Goal: Task Accomplishment & Management: Complete application form

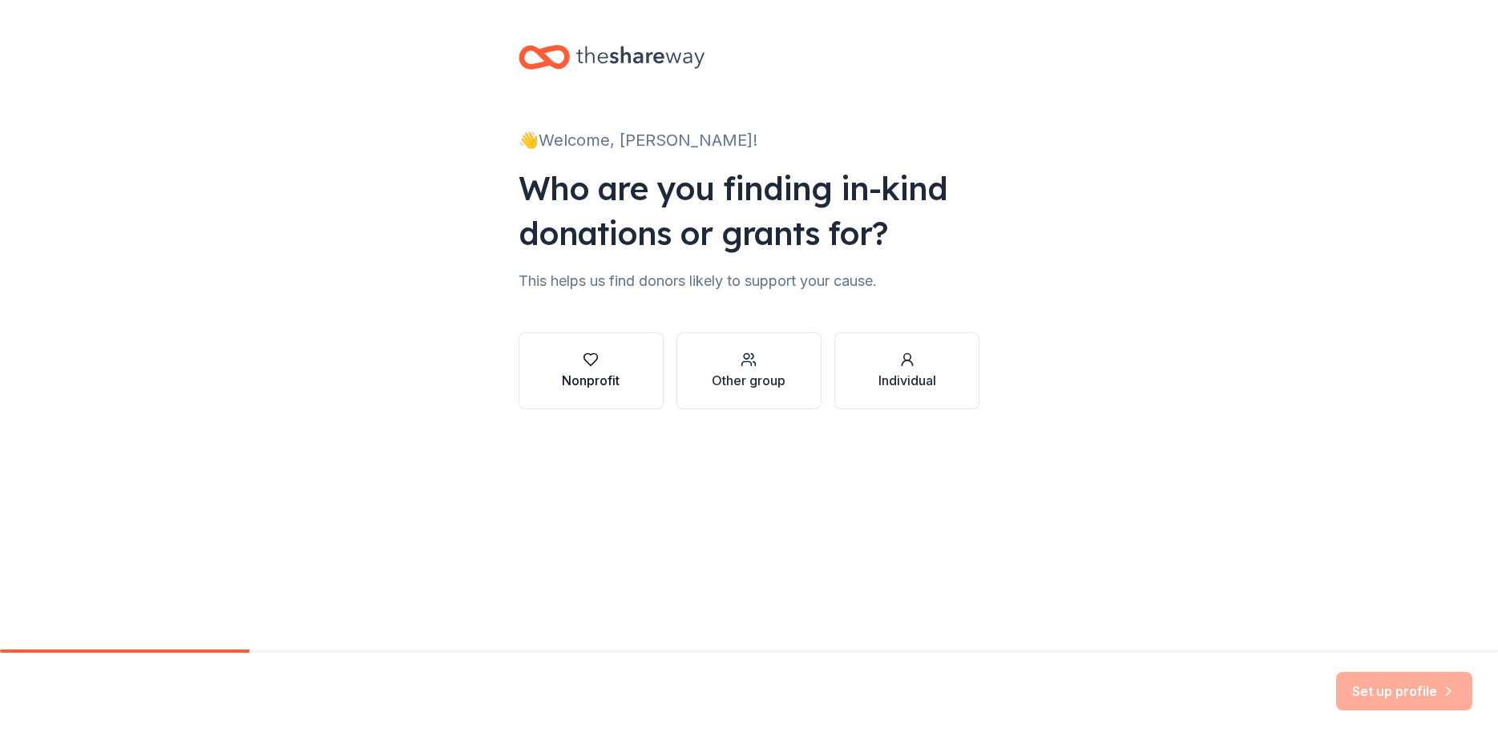
click at [601, 366] on div "button" at bounding box center [591, 360] width 58 height 16
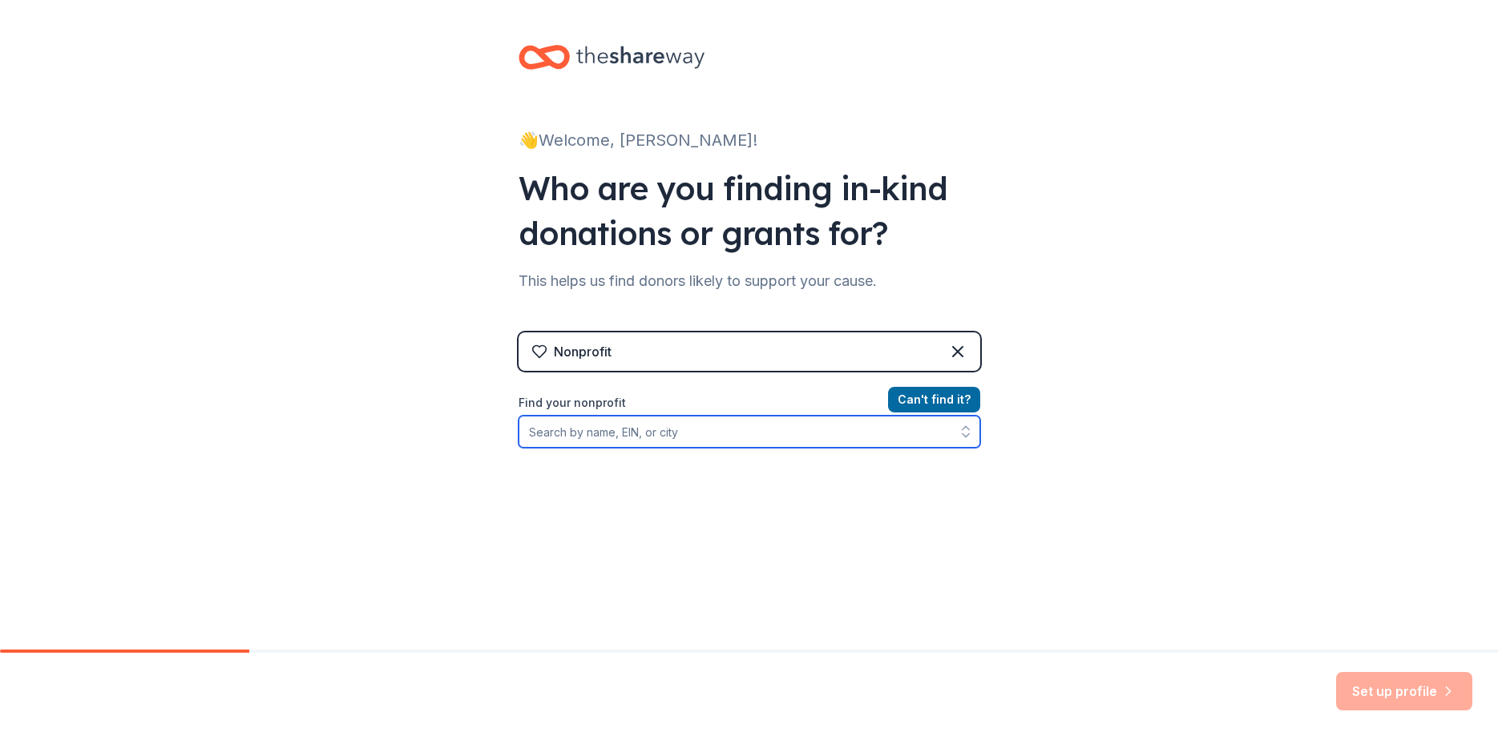
click at [660, 431] on input "Find your nonprofit" at bounding box center [750, 432] width 462 height 32
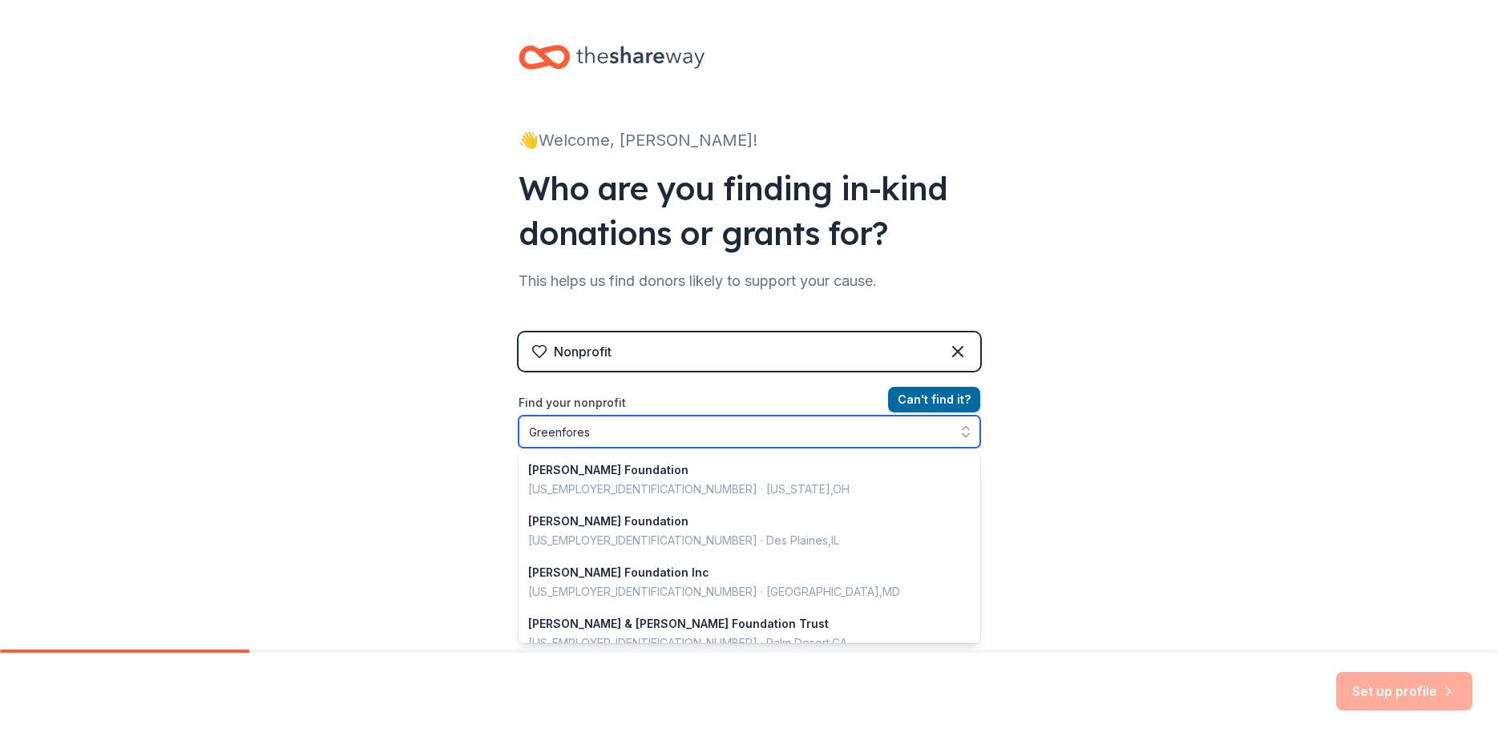
type input "Greenforest"
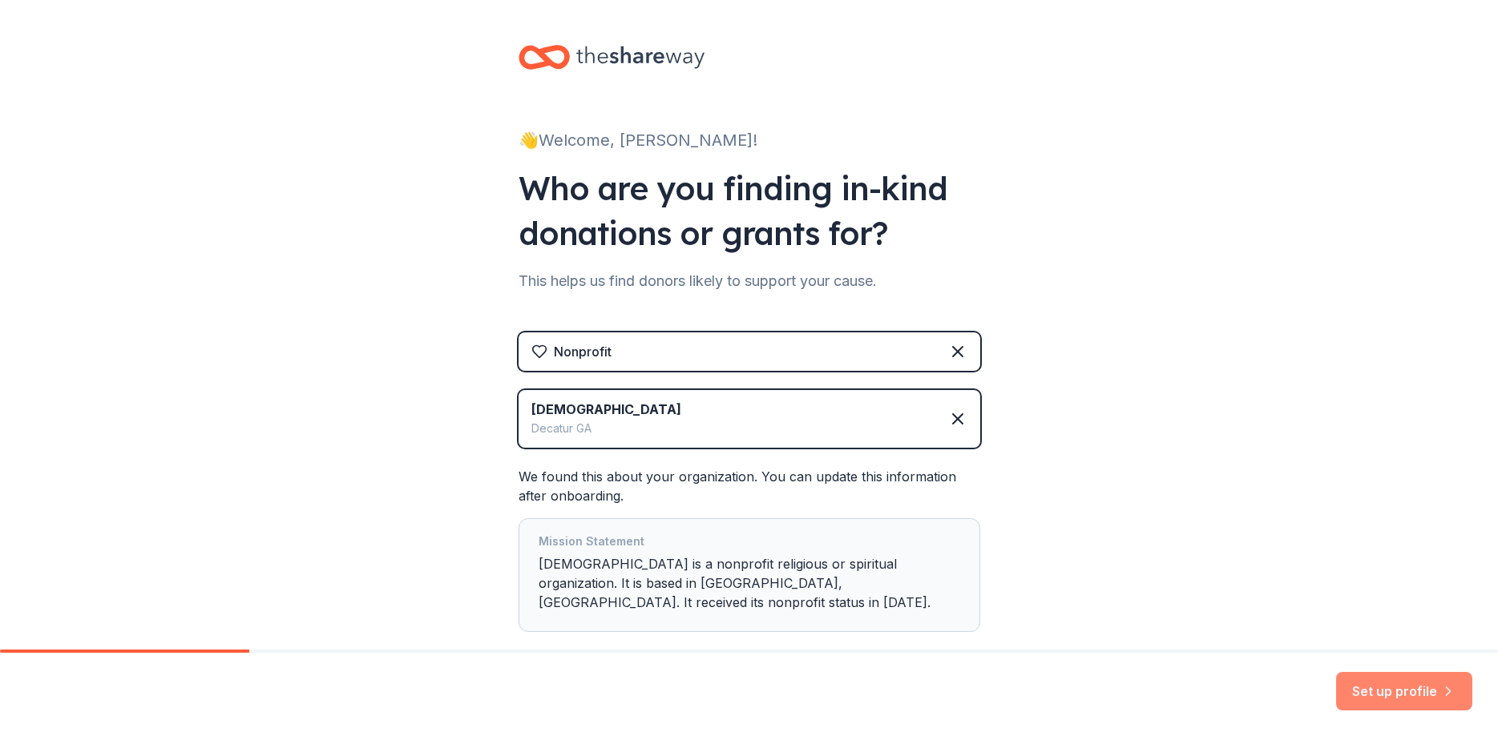
click at [1379, 687] on button "Set up profile" at bounding box center [1404, 691] width 136 height 38
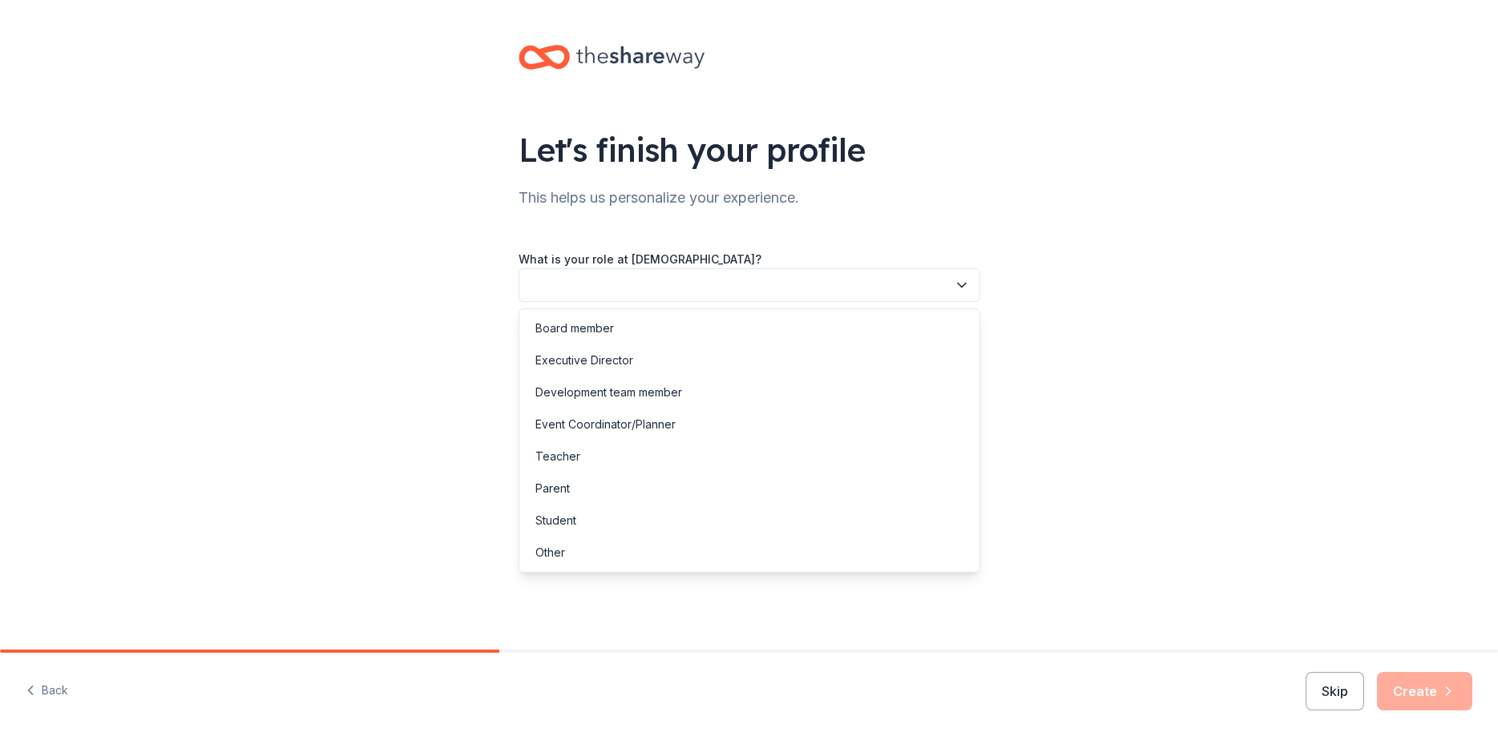
click at [962, 282] on icon "button" at bounding box center [962, 285] width 16 height 16
click at [546, 557] on div "Other" at bounding box center [550, 552] width 30 height 19
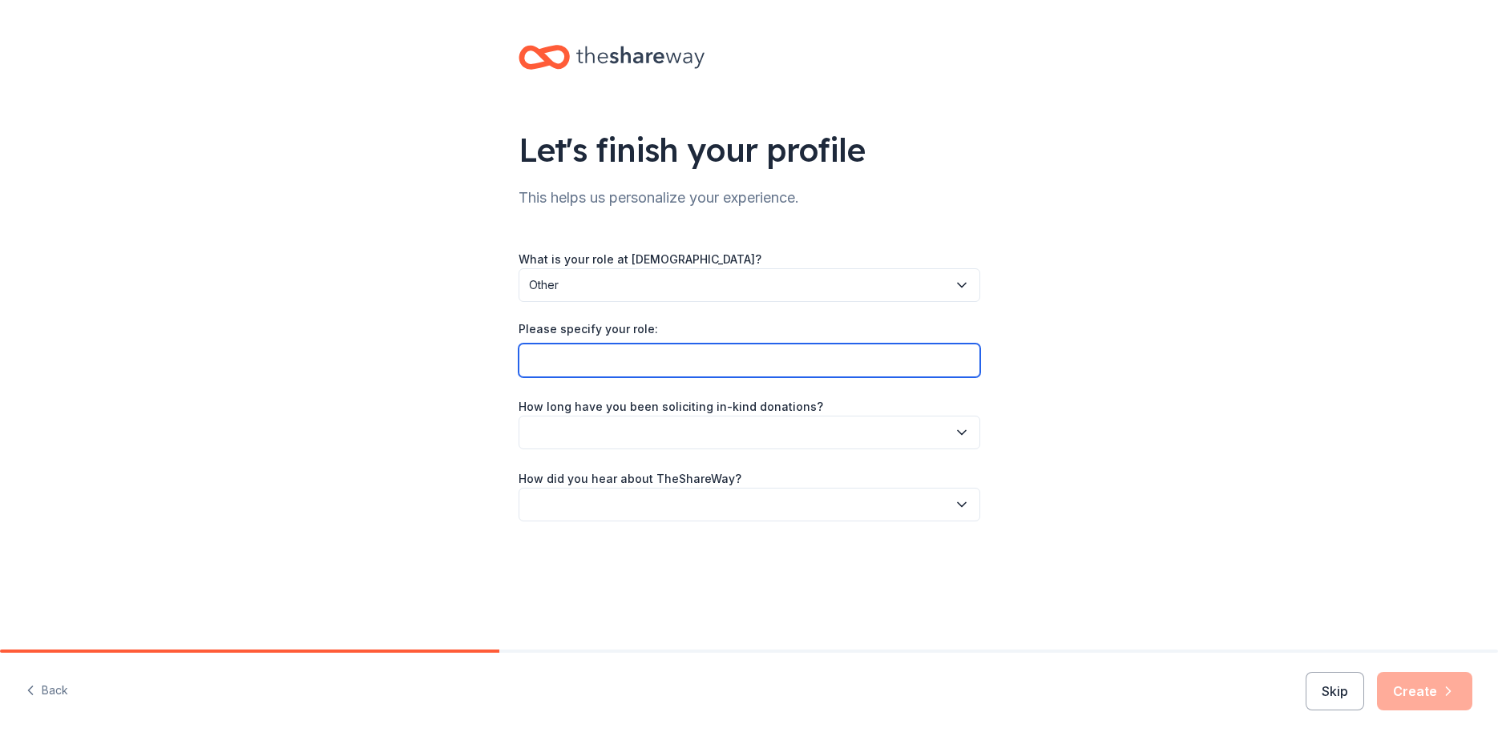
click at [655, 365] on input "Please specify your role:" at bounding box center [750, 361] width 462 height 34
type input "Volunteer"
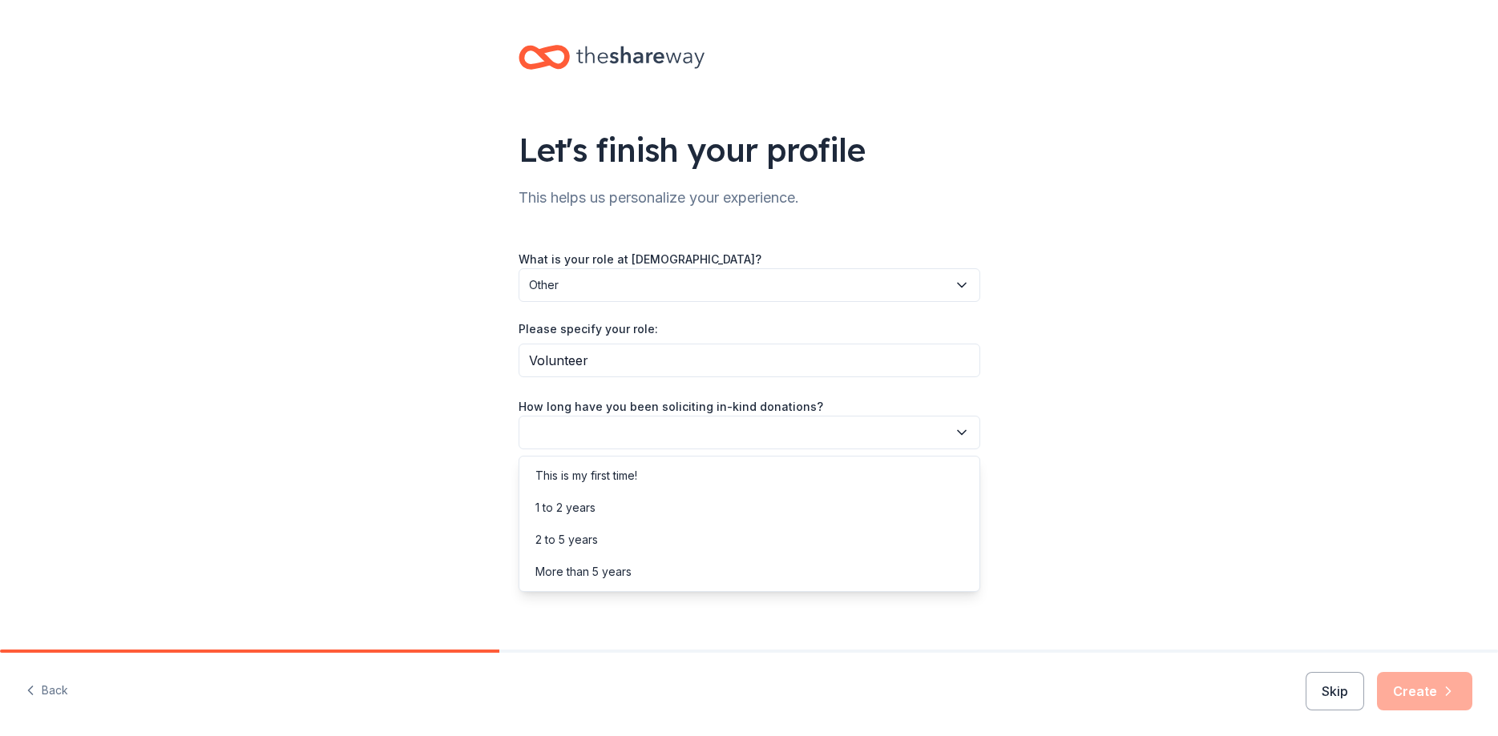
click at [960, 430] on icon "button" at bounding box center [962, 433] width 16 height 16
click at [601, 563] on div "More than 5 years" at bounding box center [583, 572] width 96 height 19
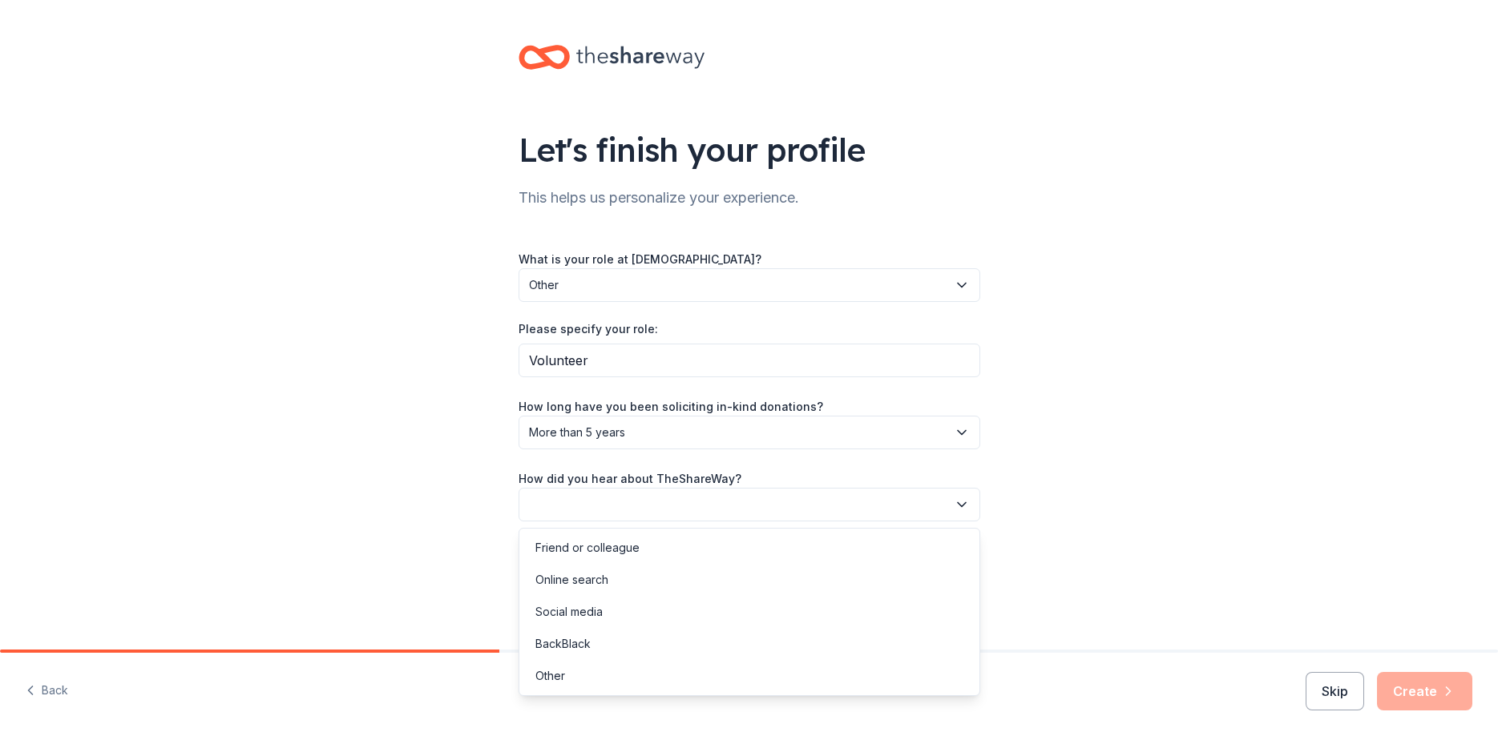
click at [684, 502] on button "button" at bounding box center [750, 505] width 462 height 34
click at [583, 618] on div "Social media" at bounding box center [568, 612] width 67 height 19
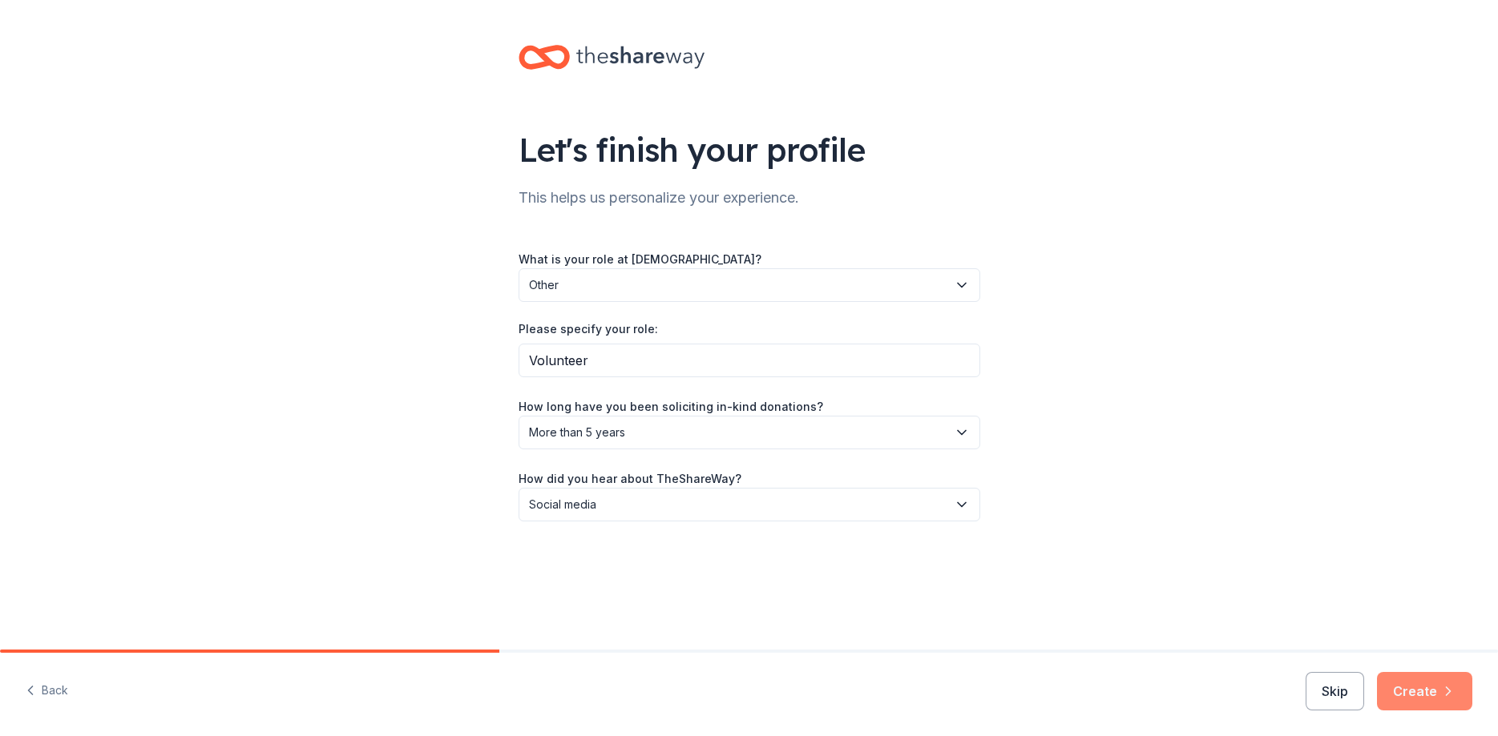
click at [1423, 696] on button "Create" at bounding box center [1424, 691] width 95 height 38
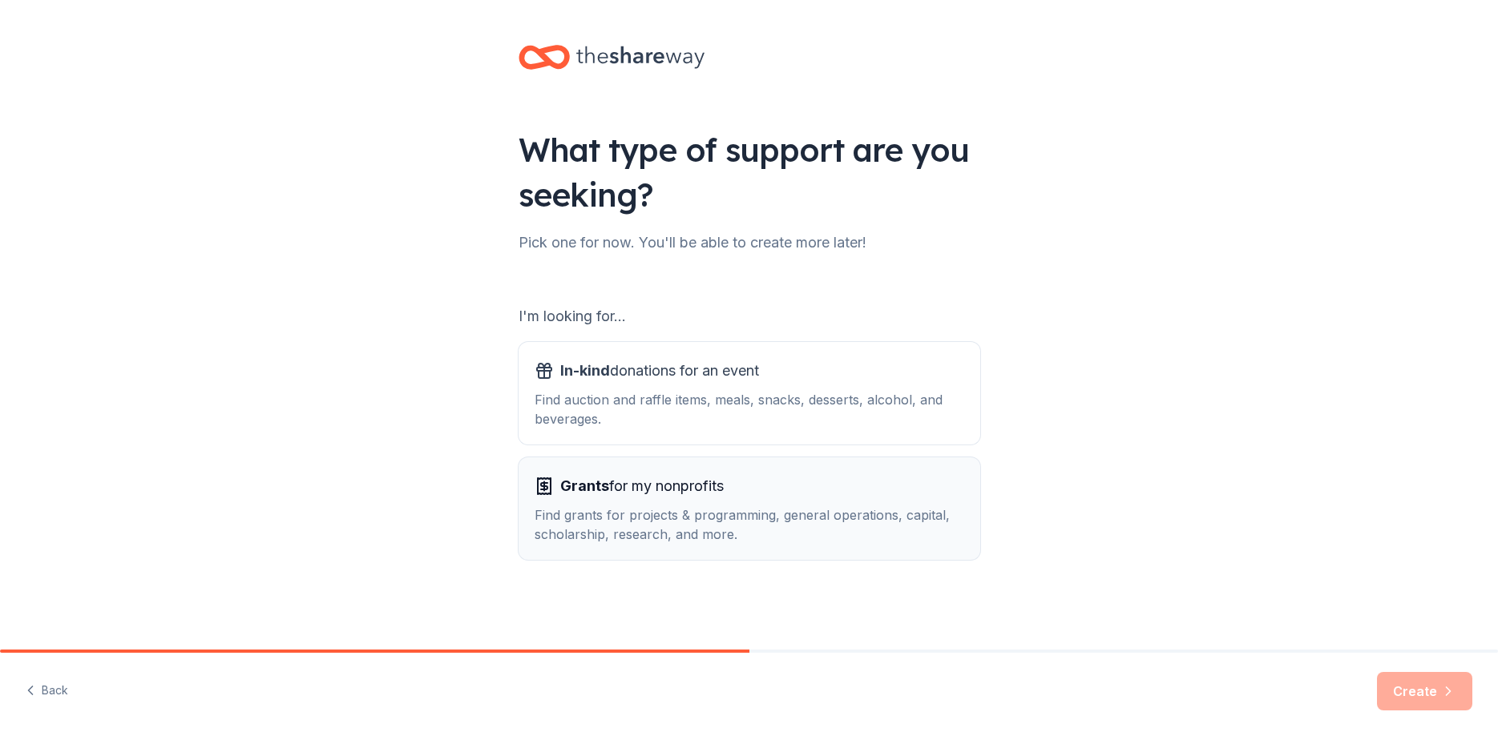
click at [768, 521] on div "Find grants for projects & programming, general operations, capital, scholarshi…" at bounding box center [750, 525] width 430 height 38
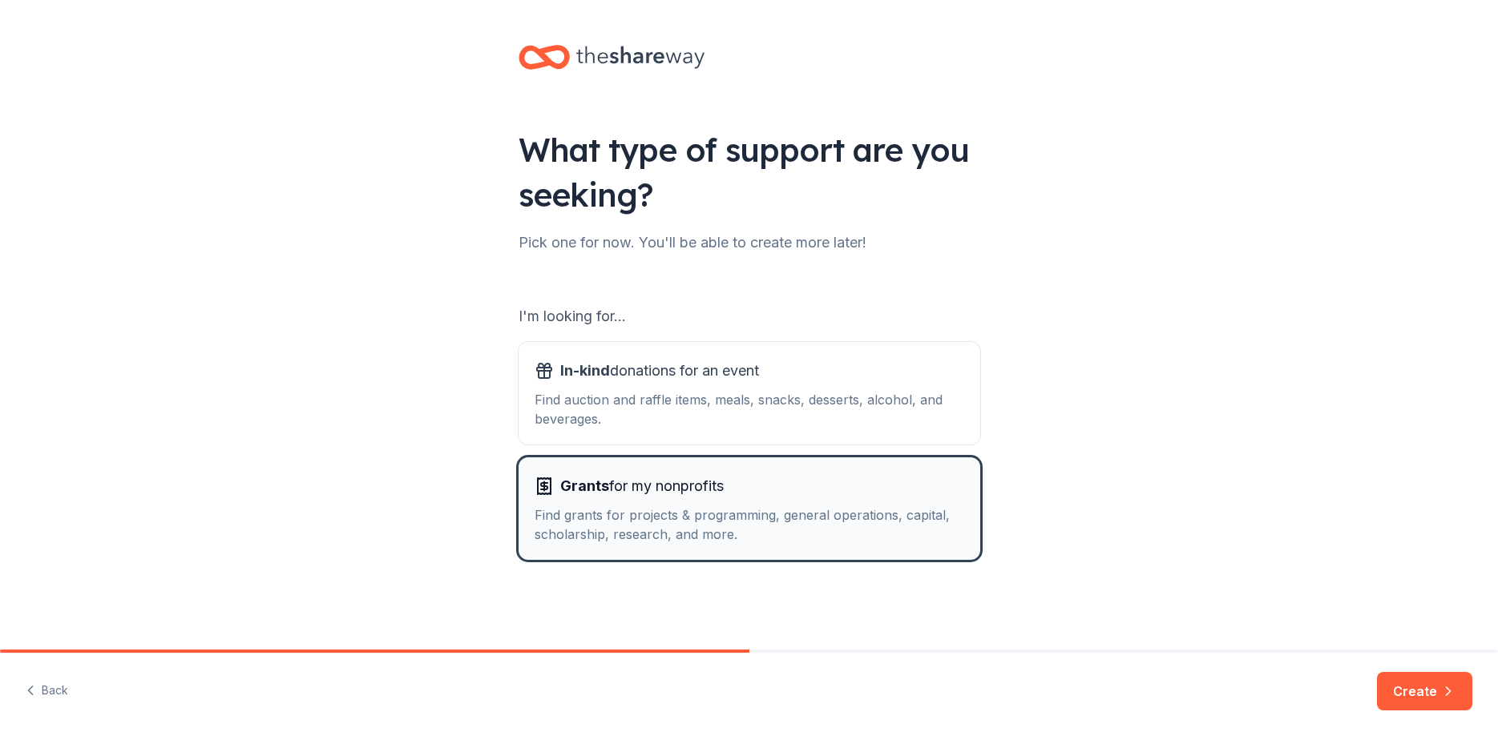
click at [757, 523] on div "Find grants for projects & programming, general operations, capital, scholarshi…" at bounding box center [750, 525] width 430 height 38
click at [1414, 692] on button "Create" at bounding box center [1424, 691] width 95 height 38
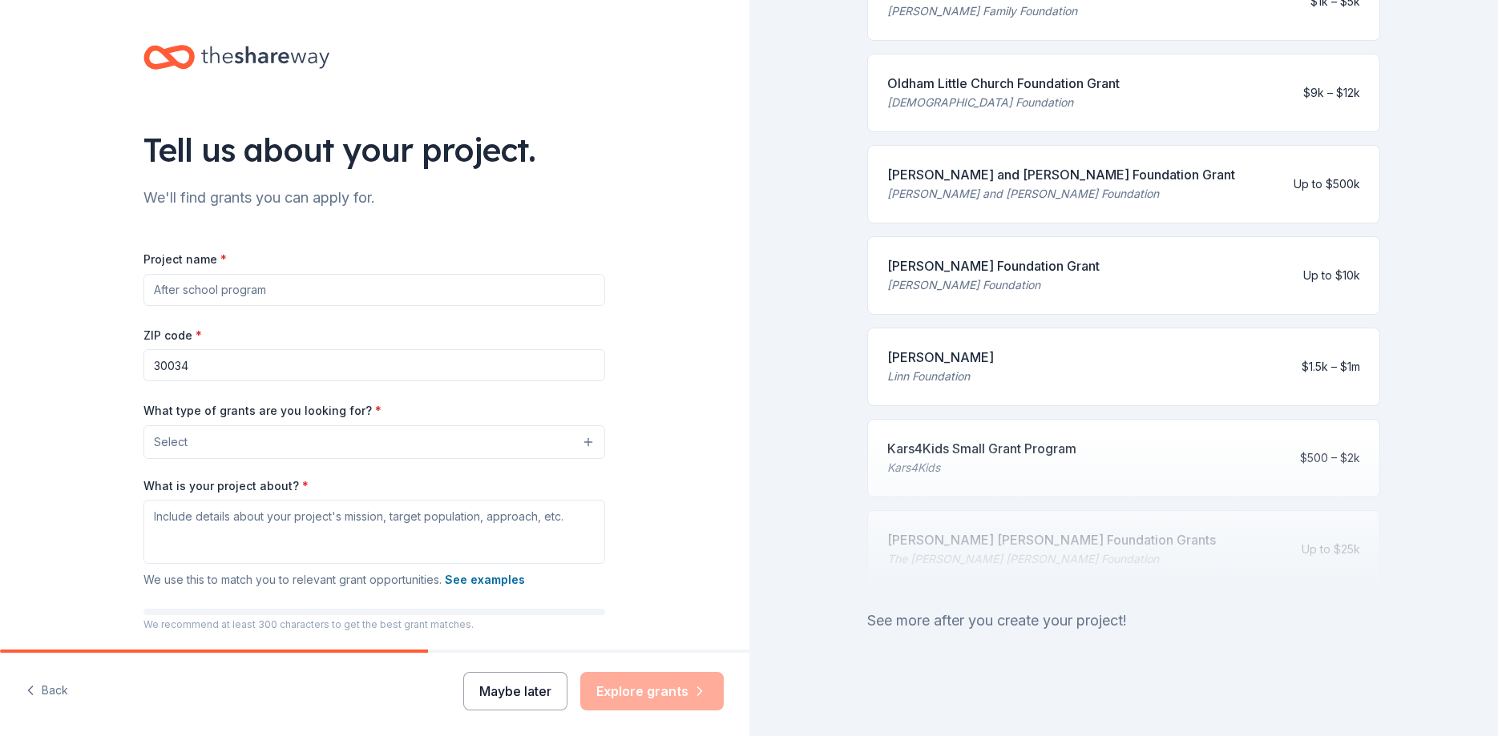
click at [527, 696] on button "Maybe later" at bounding box center [515, 691] width 104 height 38
